Goal: Task Accomplishment & Management: Use online tool/utility

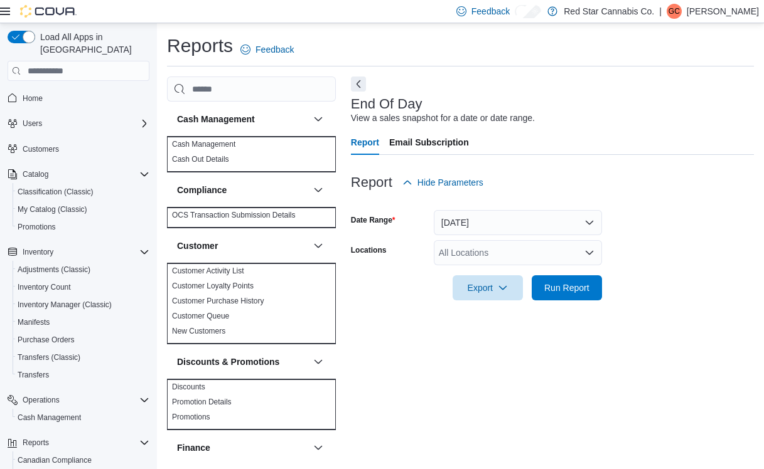
click at [563, 225] on button "[DATE]" at bounding box center [518, 222] width 168 height 25
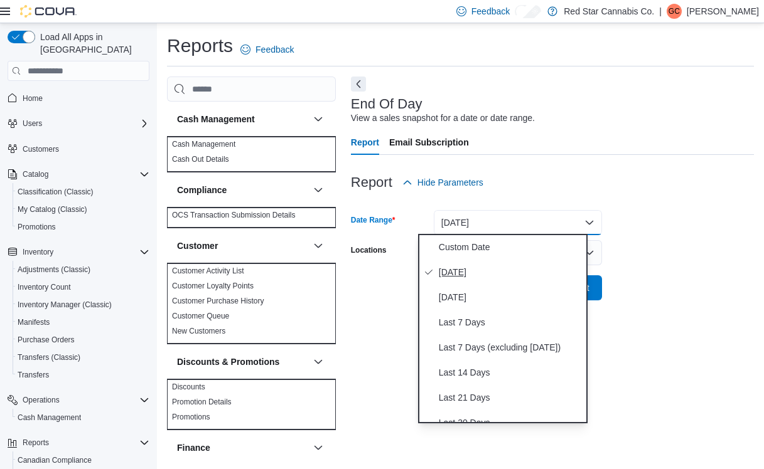
click at [498, 269] on span "Today" at bounding box center [510, 272] width 143 height 15
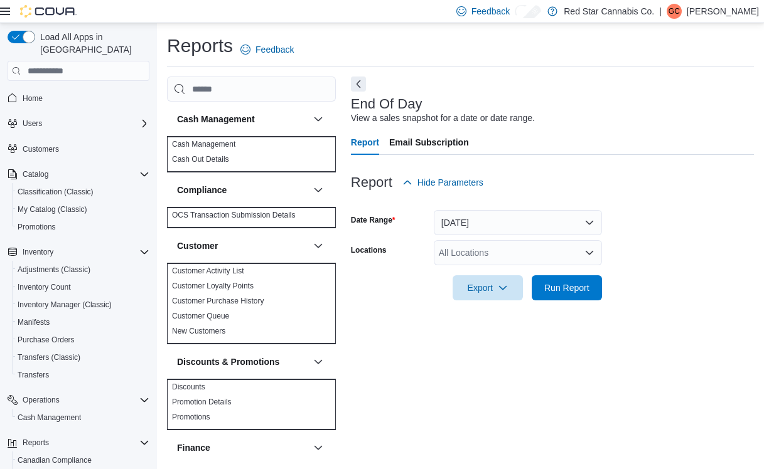
click at [564, 252] on div "All Locations" at bounding box center [518, 252] width 168 height 25
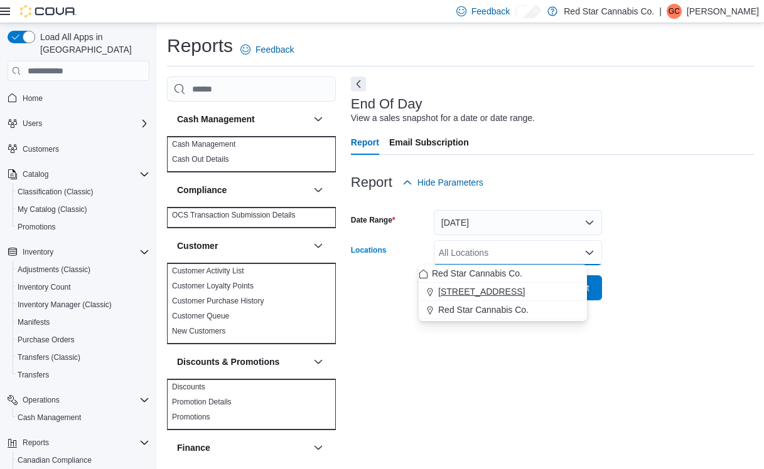
click at [500, 286] on span "15191 Yonge St." at bounding box center [481, 292] width 87 height 13
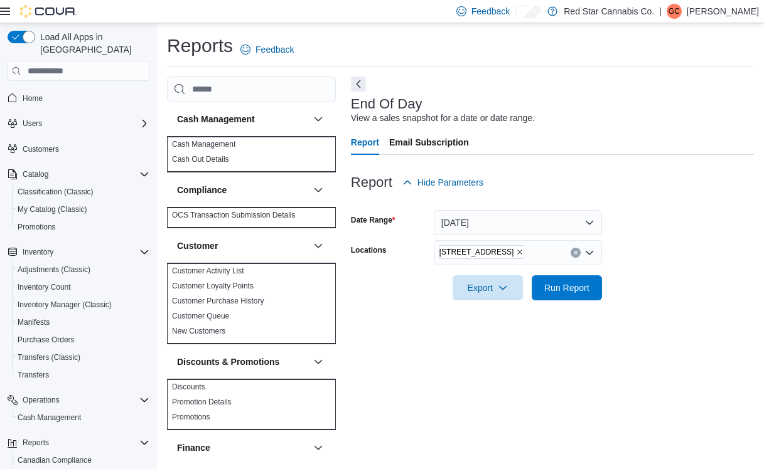
click at [614, 287] on form "Date Range Today Locations 15191 Yonge St. Export Run Report" at bounding box center [552, 247] width 403 height 105
click at [572, 287] on span "Run Report" at bounding box center [566, 287] width 45 height 13
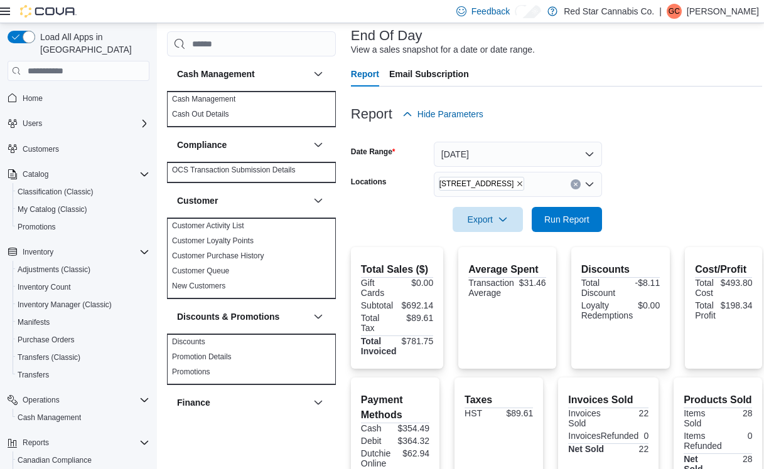
scroll to position [1, 0]
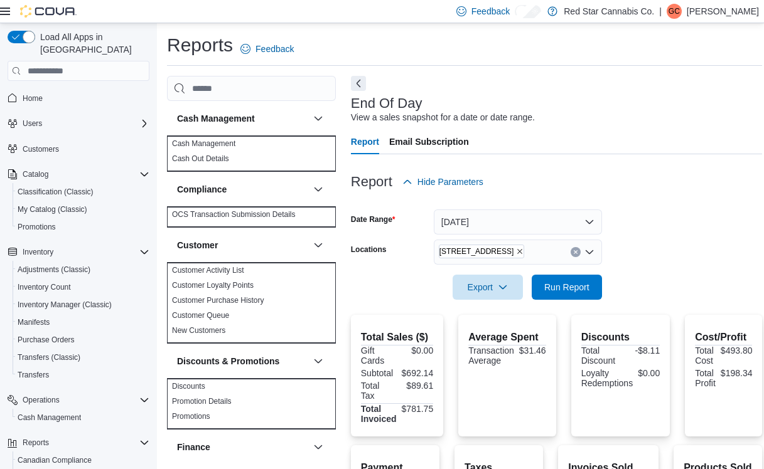
click at [516, 249] on icon "Remove 15191 Yonge St. from selection in this group" at bounding box center [520, 252] width 8 height 8
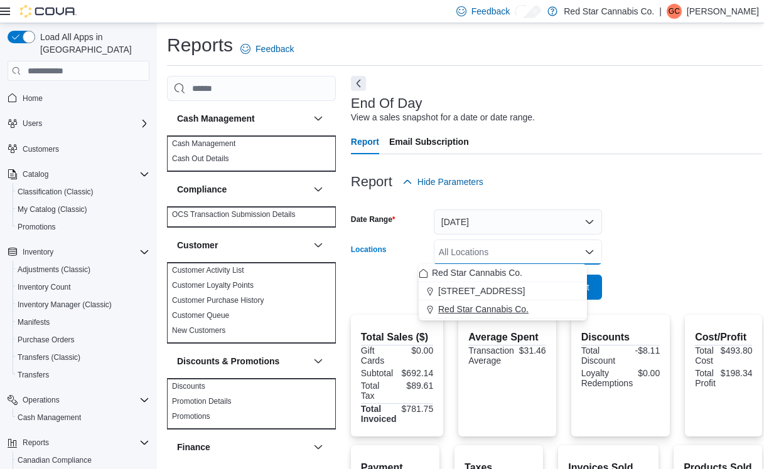
click at [469, 311] on span "Red Star Cannabis Co." at bounding box center [483, 309] width 90 height 13
click at [640, 238] on form "Date Range Today Locations Red Star Cannabis Co. Combo box. Selected. Red Star …" at bounding box center [557, 247] width 412 height 105
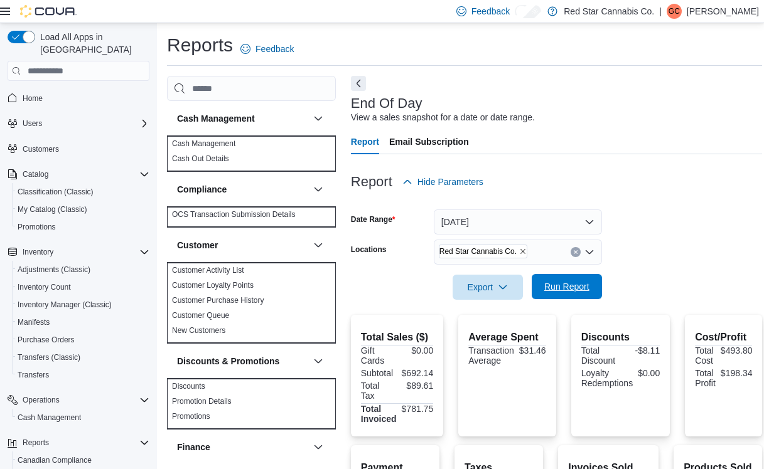
click at [555, 286] on span "Run Report" at bounding box center [566, 287] width 45 height 13
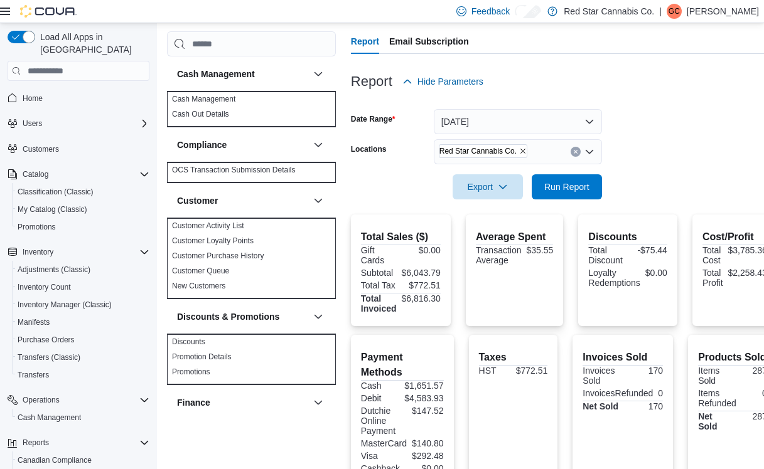
scroll to position [188, 0]
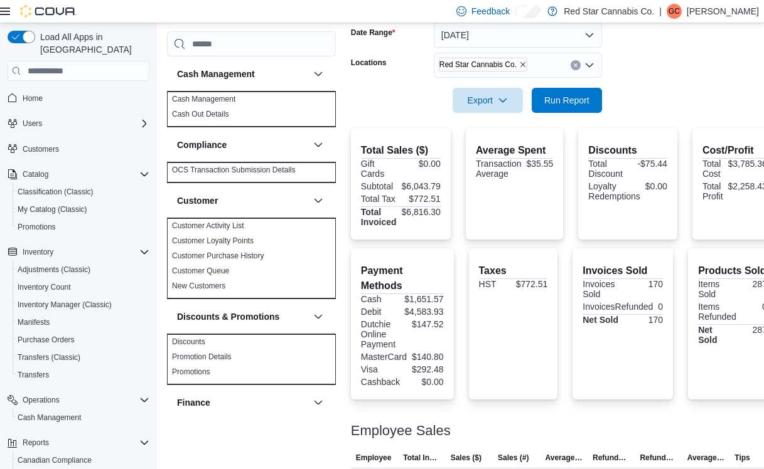
click at [659, 88] on form "Date Range Today Locations Red Star Cannabis Co. Export Run Report" at bounding box center [564, 60] width 426 height 105
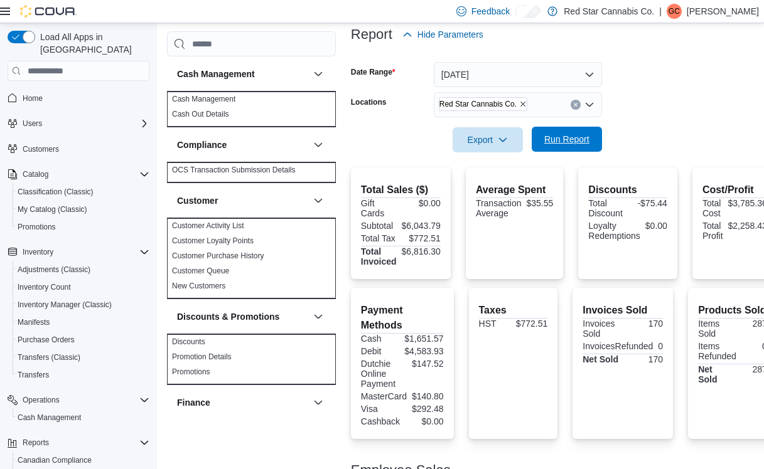
scroll to position [143, 0]
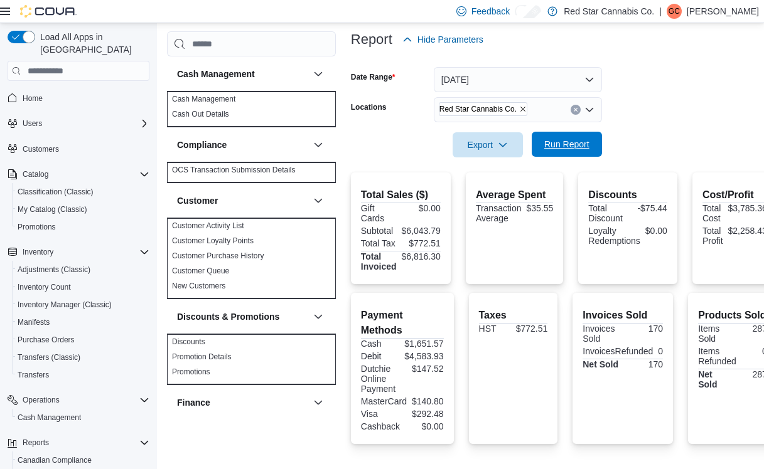
click at [565, 148] on span "Run Report" at bounding box center [566, 144] width 45 height 13
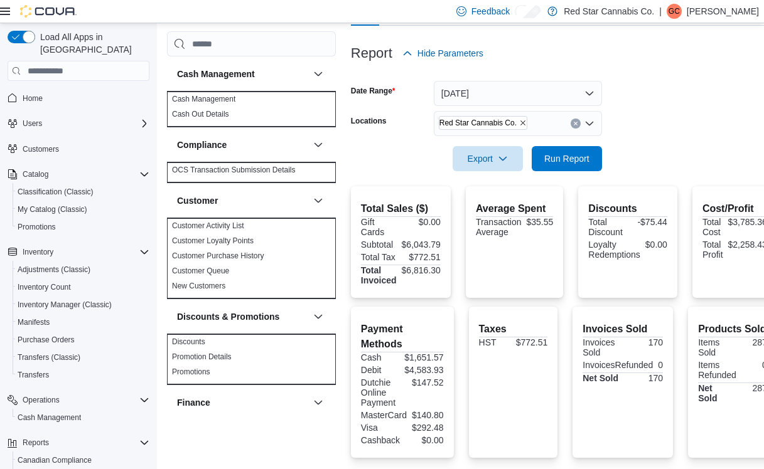
scroll to position [168, 0]
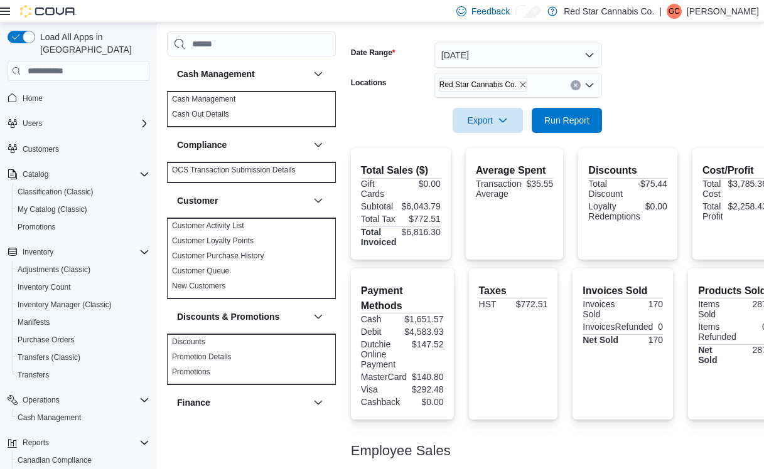
click at [520, 86] on icon "Remove Red Star Cannabis Co. from selection in this group" at bounding box center [522, 85] width 5 height 5
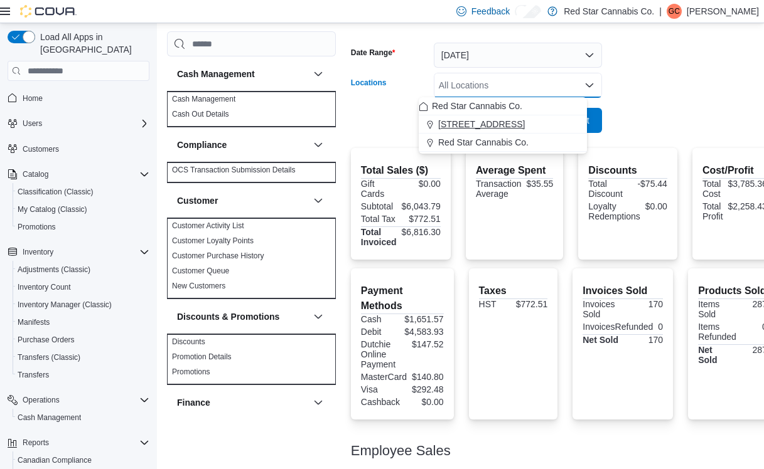
click at [491, 122] on span "15191 Yonge St." at bounding box center [481, 124] width 87 height 13
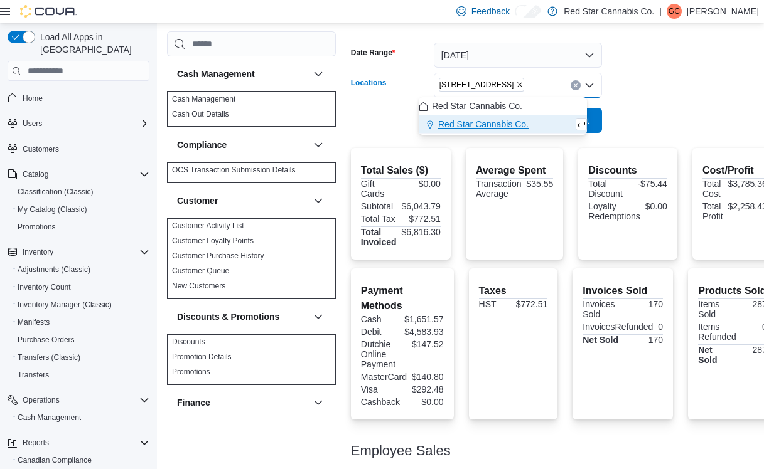
click at [660, 107] on div at bounding box center [564, 103] width 426 height 10
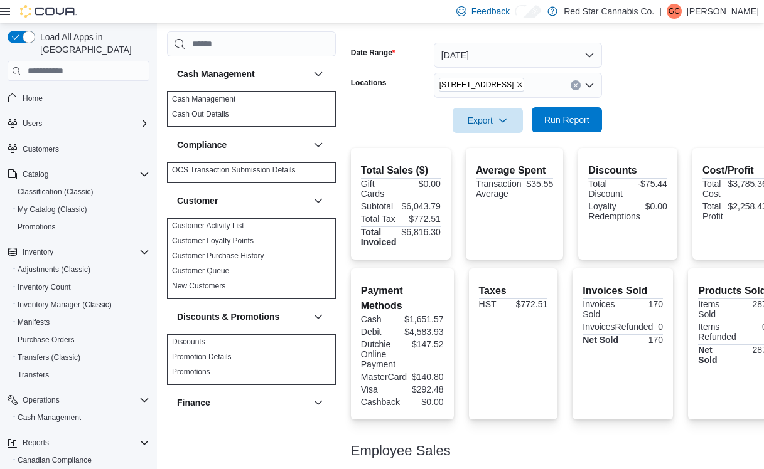
click at [580, 120] on span "Run Report" at bounding box center [567, 119] width 70 height 25
